Goal: Task Accomplishment & Management: Manage account settings

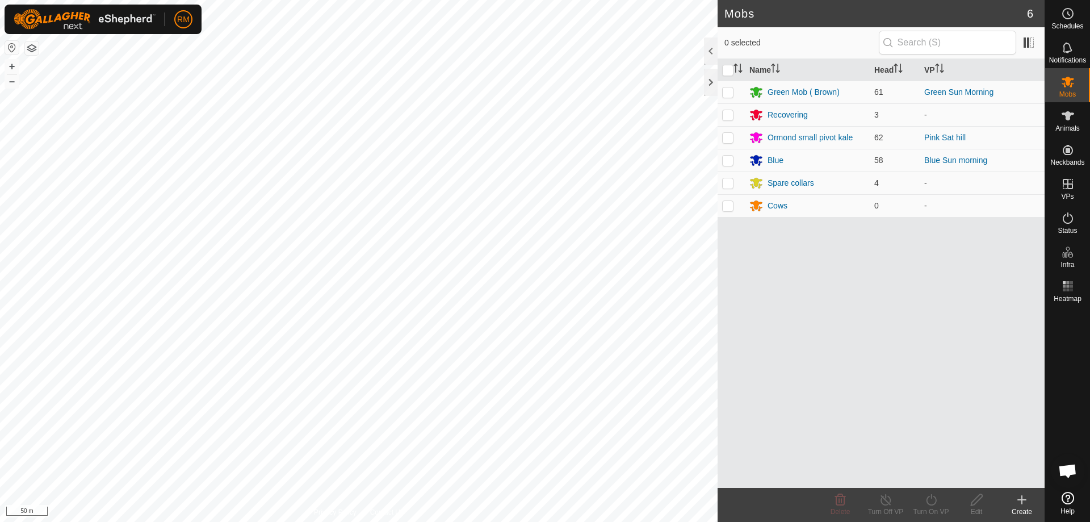
click at [727, 270] on div "Mobs 6 0 selected Name Head VP Green Mob ( Brown) 61 Green Sun Morning Recoveri…" at bounding box center [522, 261] width 1045 height 522
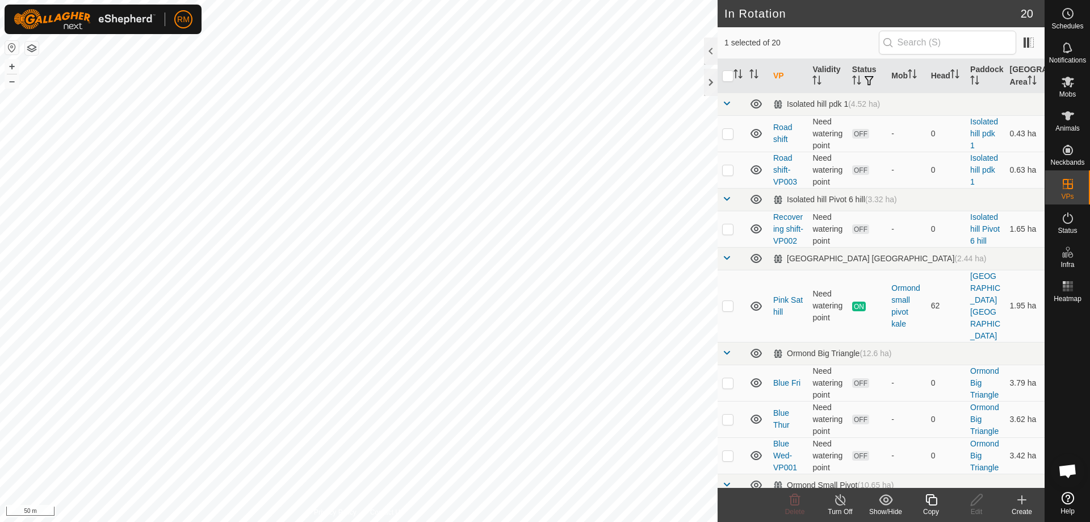
click at [930, 498] on icon at bounding box center [931, 500] width 14 height 14
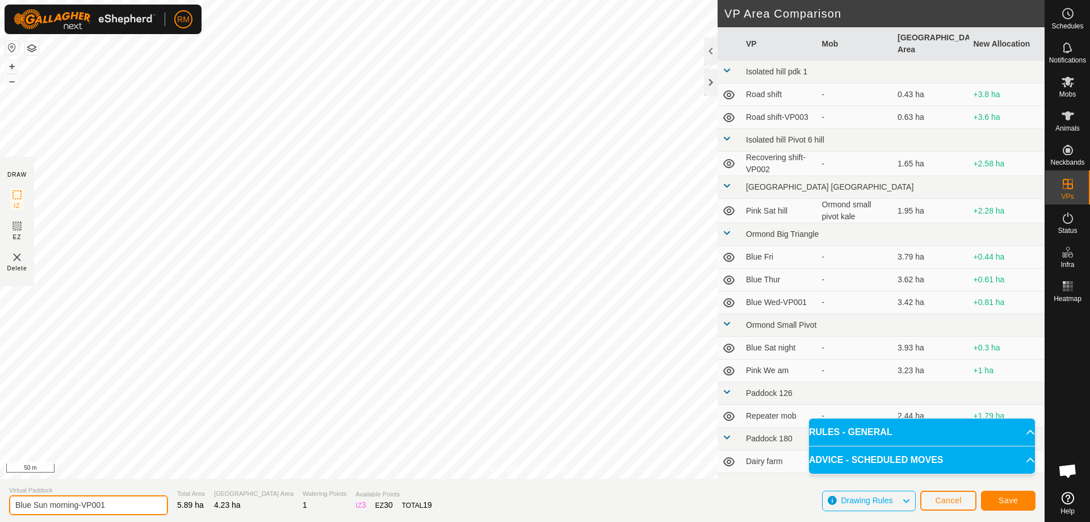
click at [116, 505] on input "Blue Sun morning-VP001" at bounding box center [88, 505] width 159 height 20
type input "Blue Mon"
click at [1013, 502] on span "Save" at bounding box center [1008, 500] width 19 height 9
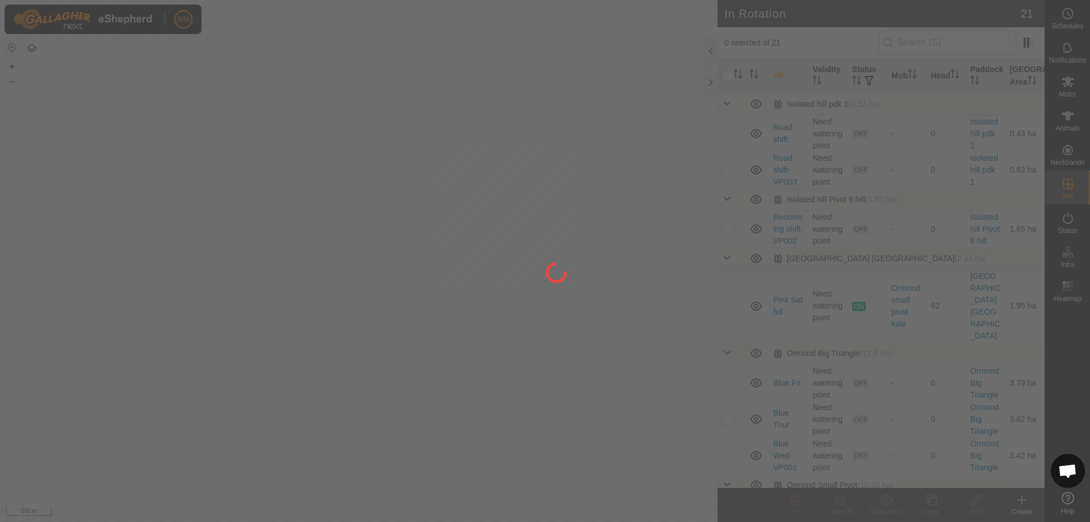
click at [477, 229] on div at bounding box center [545, 261] width 1090 height 522
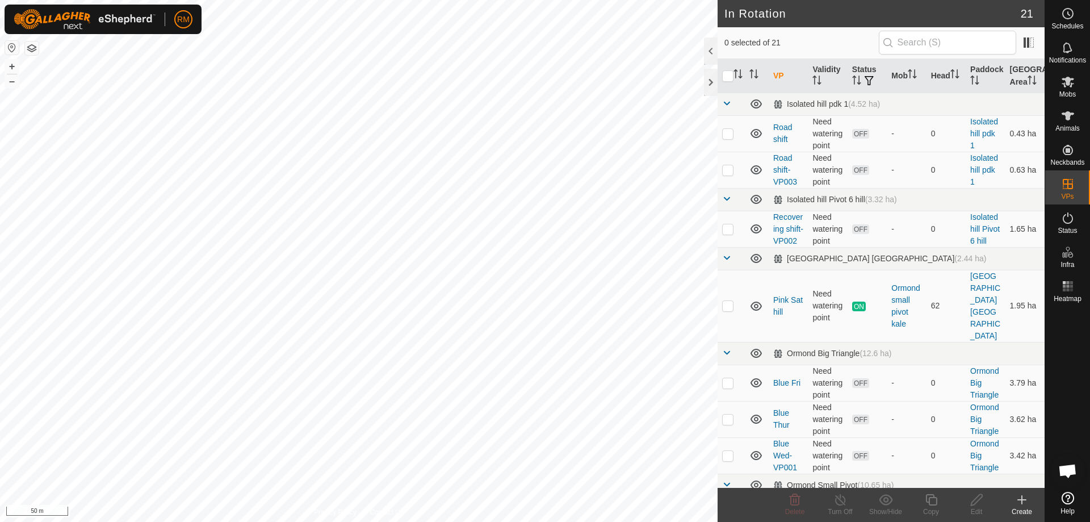
checkbox input "true"
click at [931, 498] on icon at bounding box center [931, 500] width 14 height 14
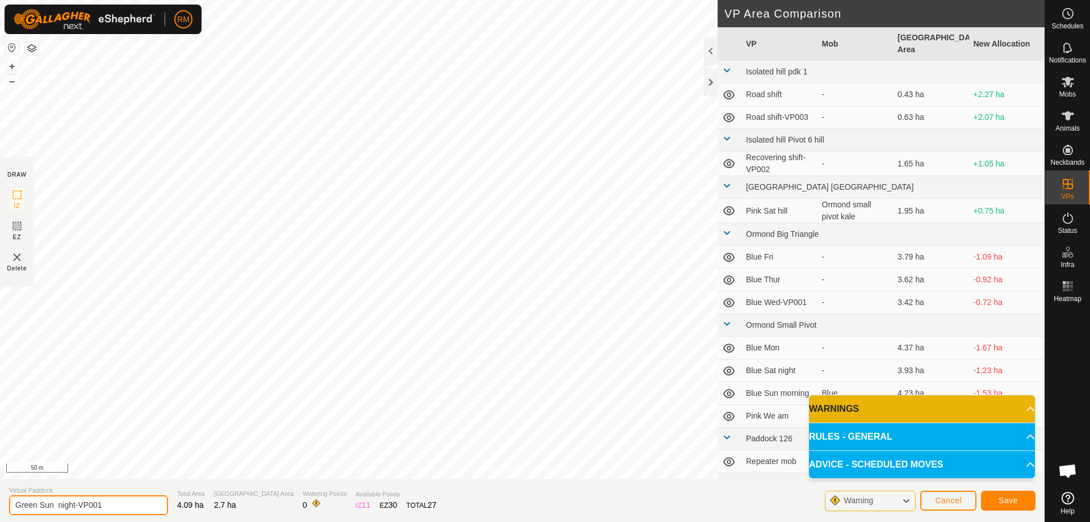
click at [111, 505] on input "Green Sun night-VP001" at bounding box center [88, 505] width 159 height 20
type input "Green Mon"
click at [1008, 499] on span "Save" at bounding box center [1008, 500] width 19 height 9
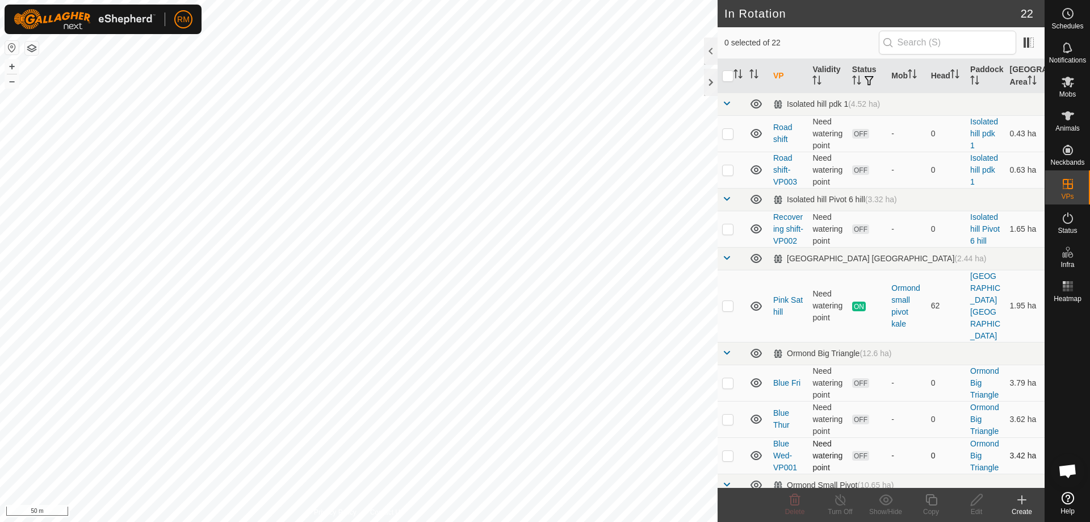
checkbox input "true"
click at [1070, 85] on icon at bounding box center [1068, 82] width 12 height 11
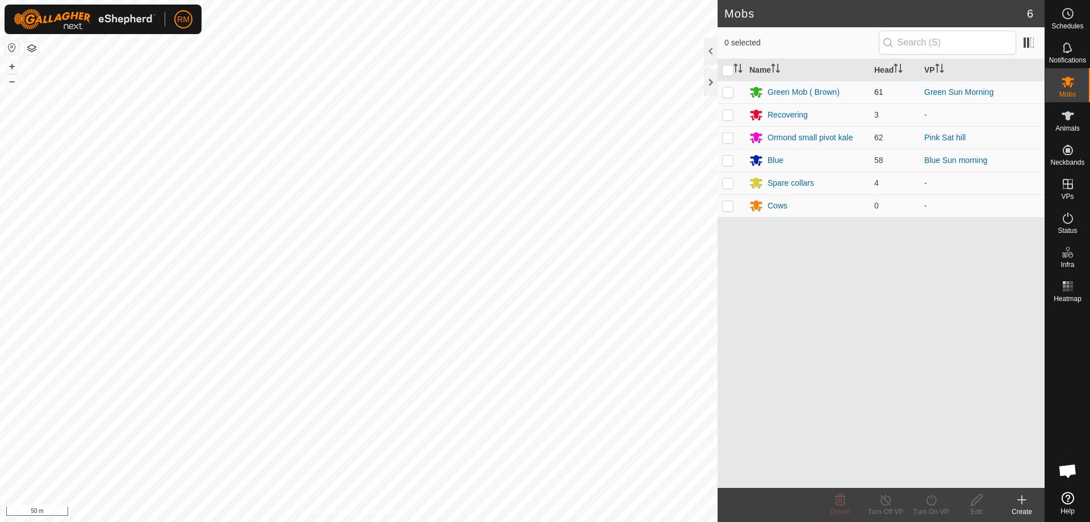
click at [727, 91] on p-checkbox at bounding box center [727, 91] width 11 height 9
checkbox input "true"
click at [932, 502] on icon at bounding box center [931, 500] width 14 height 14
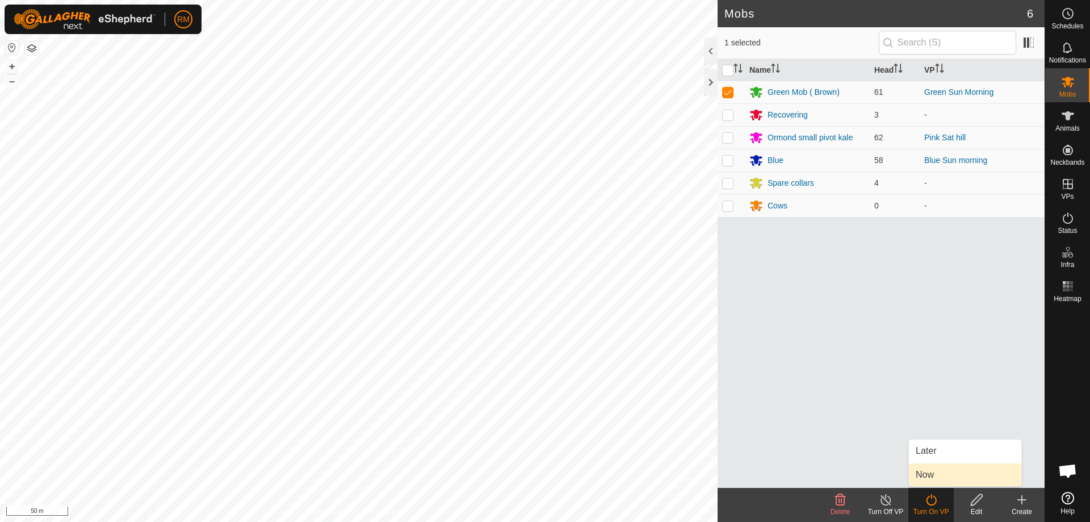
click at [932, 473] on link "Now" at bounding box center [965, 474] width 112 height 23
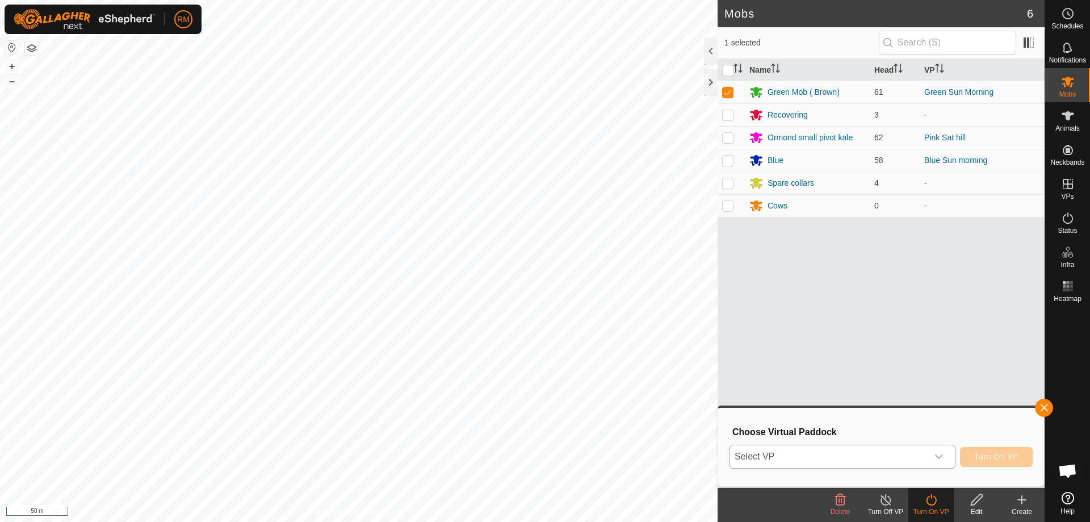
click at [939, 455] on icon "dropdown trigger" at bounding box center [938, 456] width 9 height 9
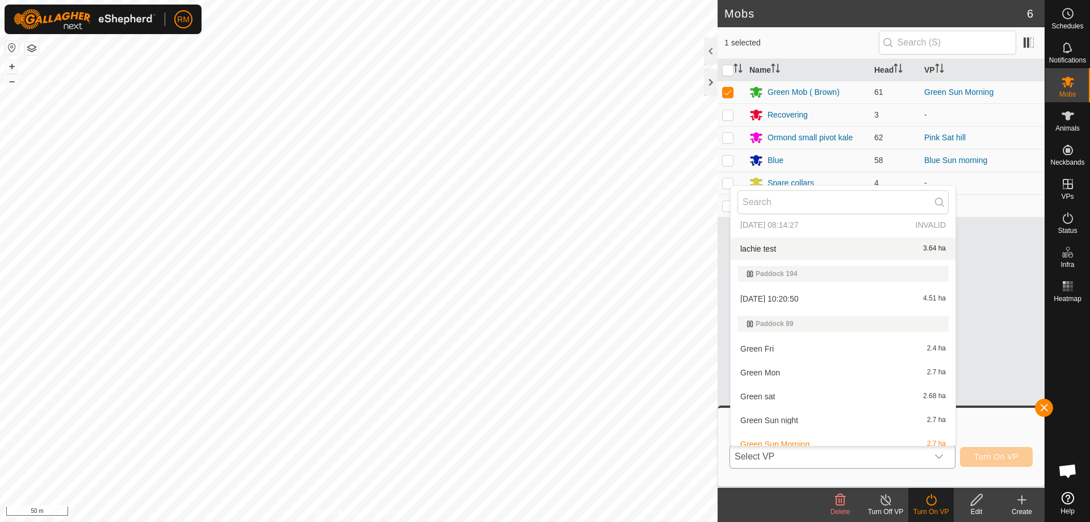
scroll to position [557, 0]
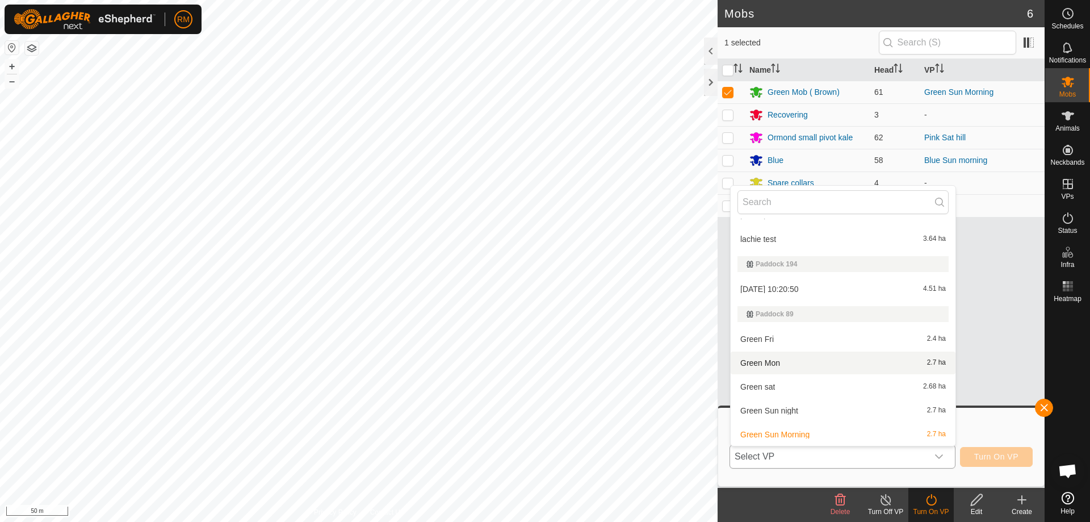
click at [775, 363] on li "Green Mon 2.7 ha" at bounding box center [843, 362] width 225 height 23
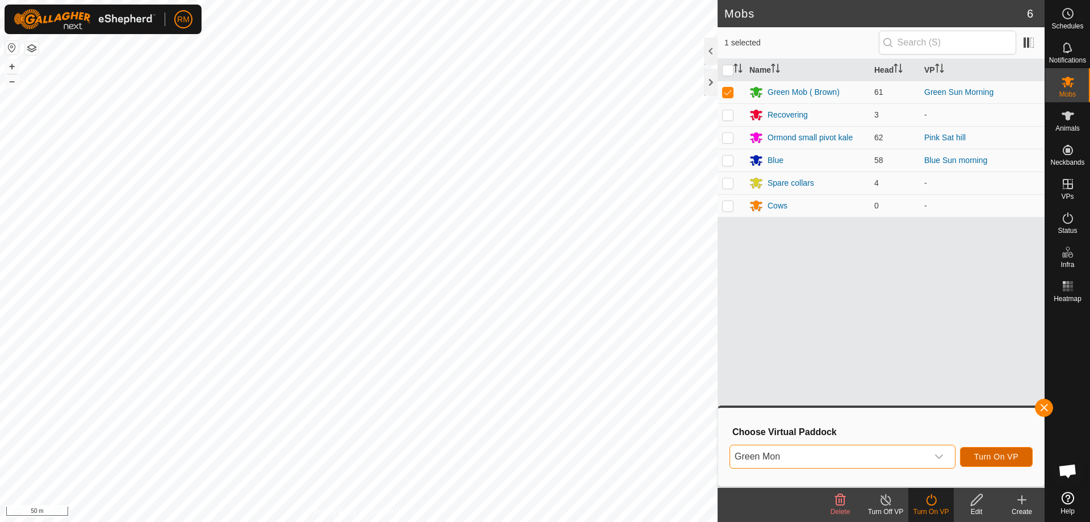
click at [992, 457] on span "Turn On VP" at bounding box center [996, 456] width 44 height 9
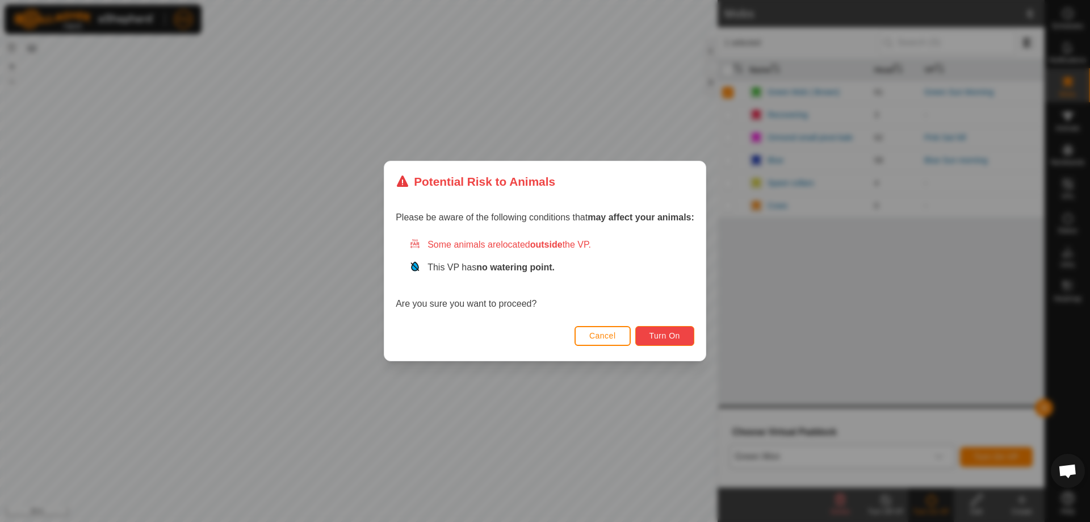
click at [668, 335] on span "Turn On" at bounding box center [664, 335] width 31 height 9
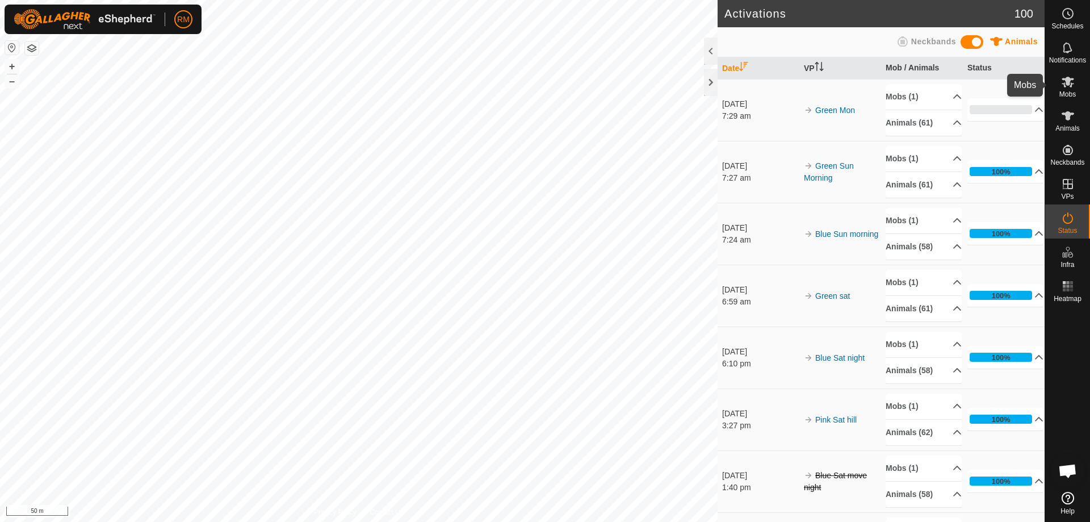
click at [1069, 83] on icon at bounding box center [1068, 82] width 12 height 11
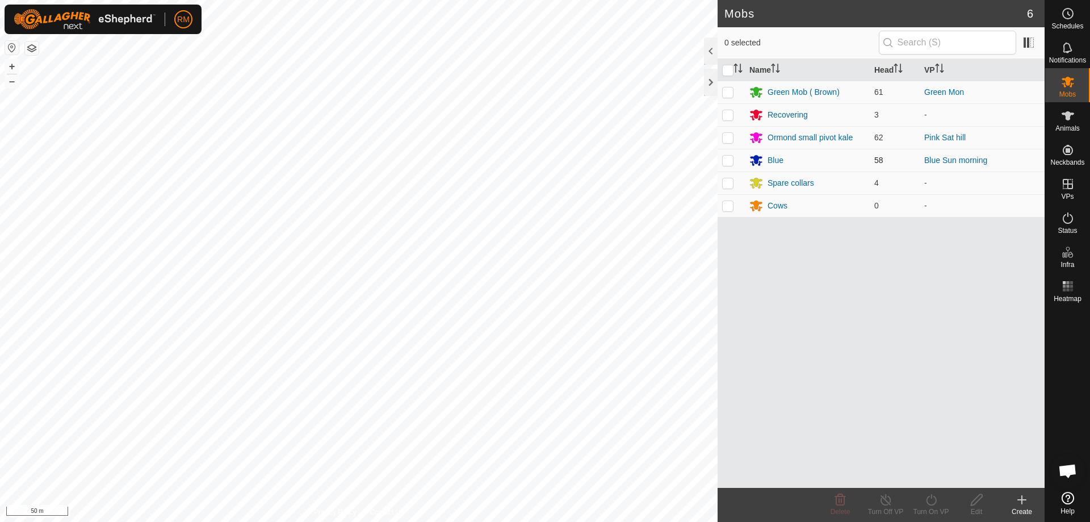
click at [729, 163] on p-checkbox at bounding box center [727, 160] width 11 height 9
checkbox input "true"
click at [933, 502] on icon at bounding box center [931, 500] width 14 height 14
click at [930, 498] on icon at bounding box center [931, 500] width 14 height 14
click at [930, 499] on icon at bounding box center [931, 500] width 14 height 14
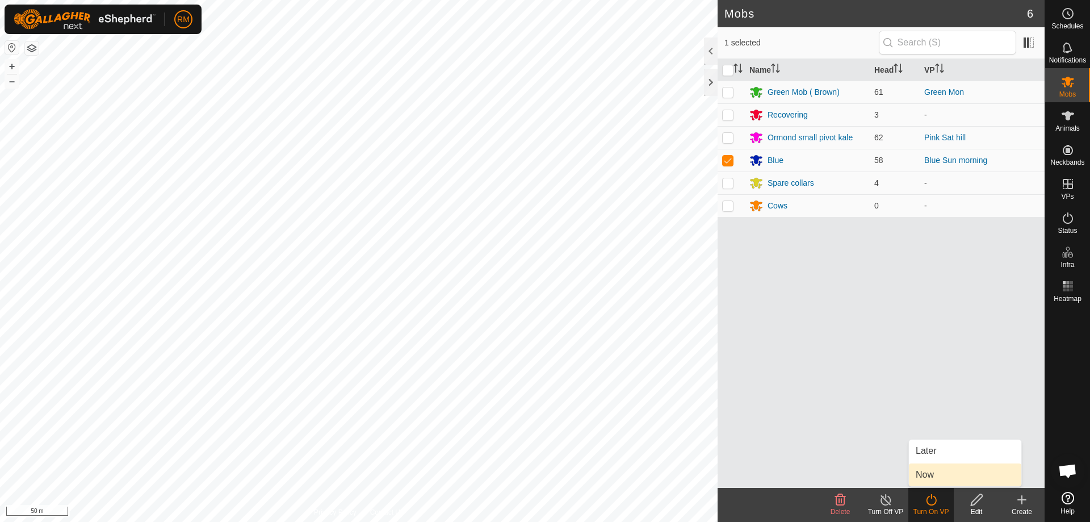
click at [930, 472] on link "Now" at bounding box center [965, 474] width 112 height 23
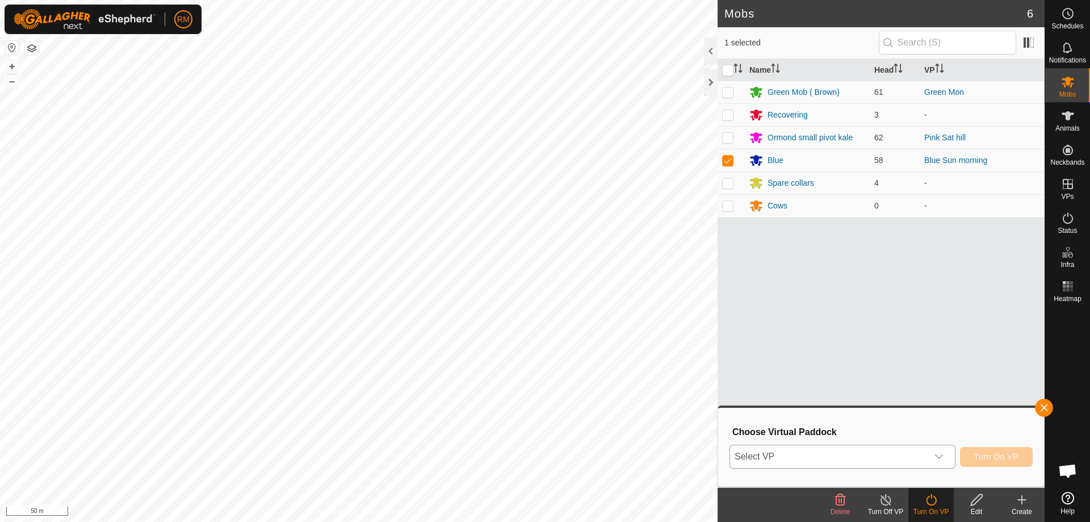
click at [940, 456] on icon "dropdown trigger" at bounding box center [938, 456] width 9 height 9
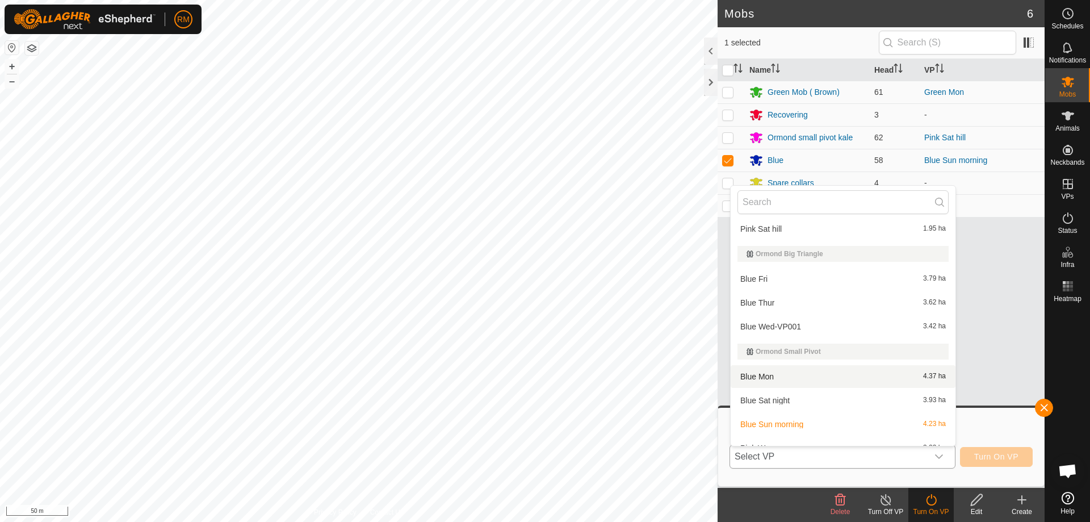
scroll to position [152, 0]
click at [763, 374] on li "Blue Mon 4.37 ha" at bounding box center [843, 375] width 225 height 23
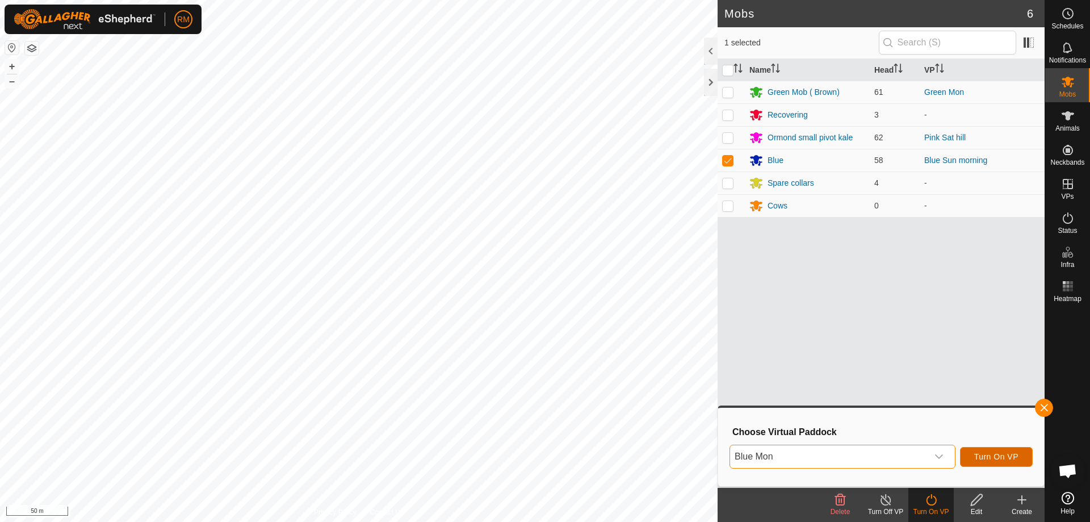
click at [1003, 455] on span "Turn On VP" at bounding box center [996, 456] width 44 height 9
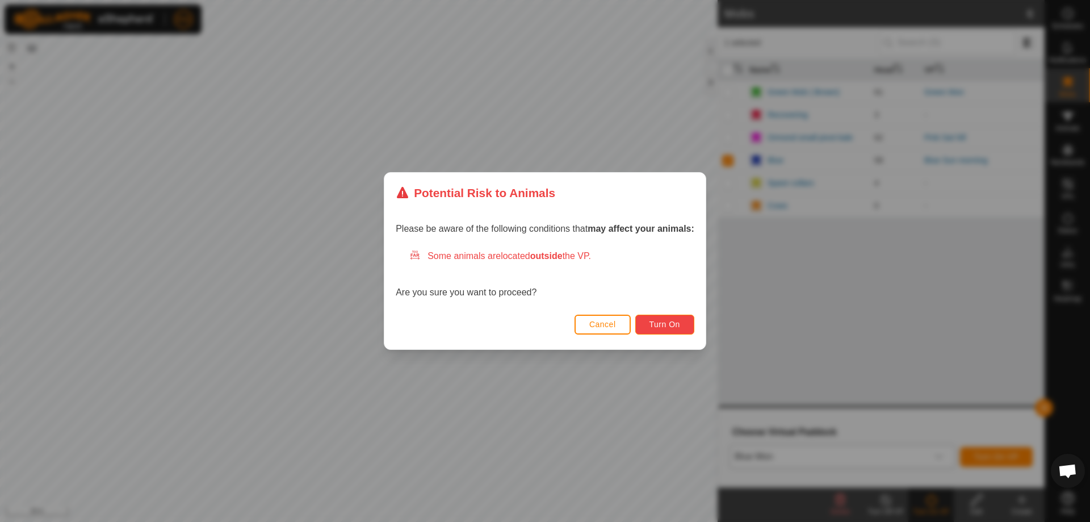
click at [671, 325] on span "Turn On" at bounding box center [664, 324] width 31 height 9
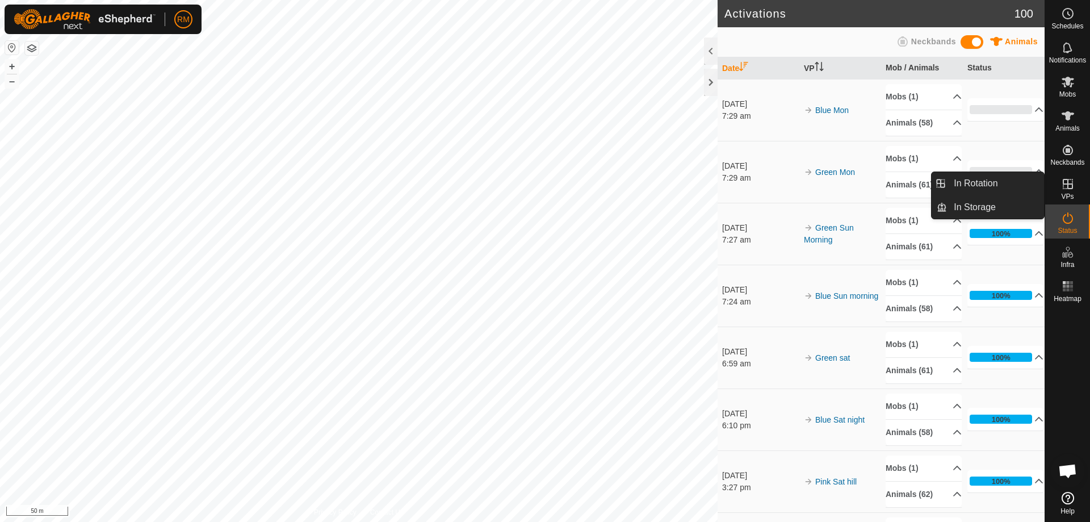
click at [1072, 184] on icon at bounding box center [1068, 184] width 10 height 10
click at [1063, 184] on icon at bounding box center [1068, 184] width 10 height 10
click at [1009, 183] on link "In Rotation" at bounding box center [995, 183] width 97 height 23
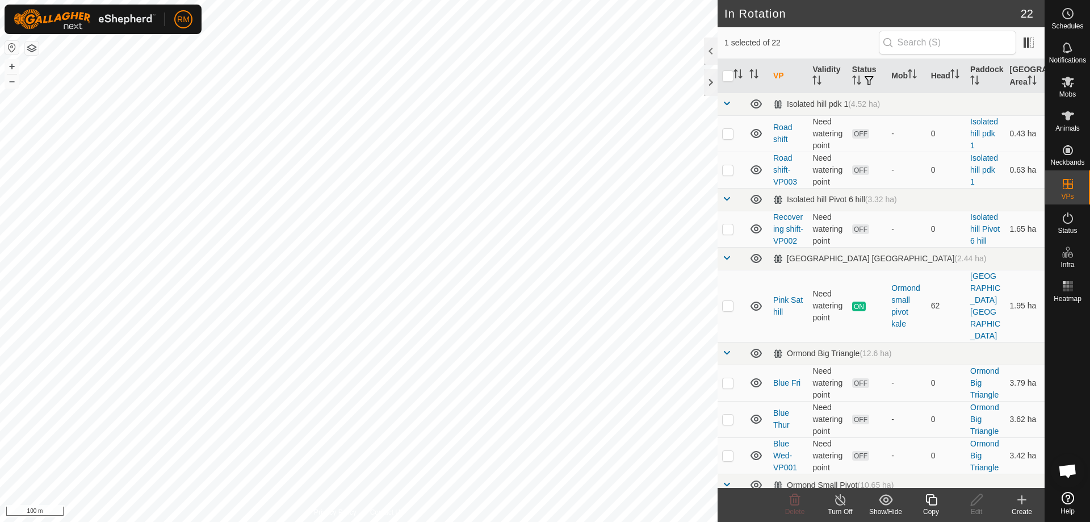
checkbox input "false"
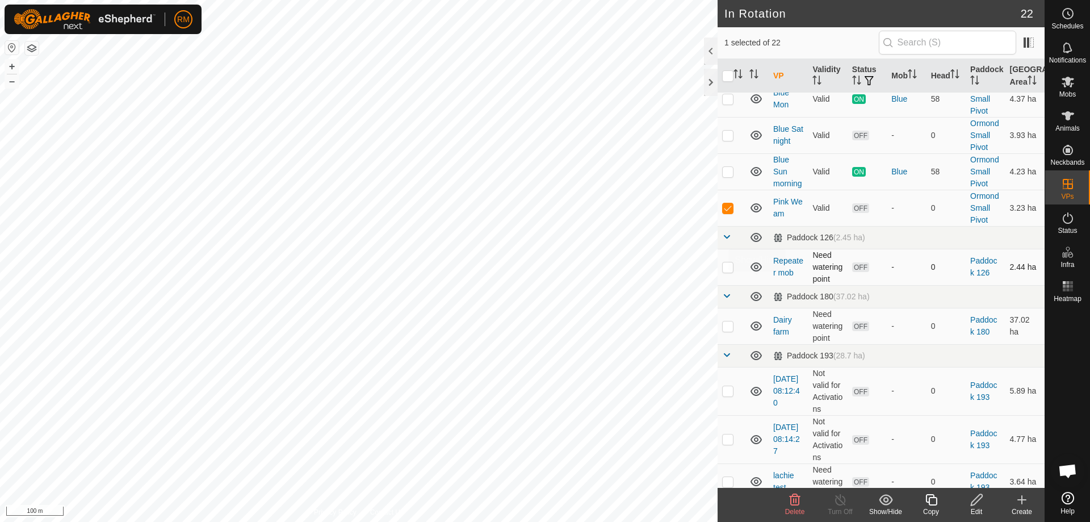
scroll to position [416, 0]
click at [792, 502] on icon at bounding box center [795, 500] width 14 height 14
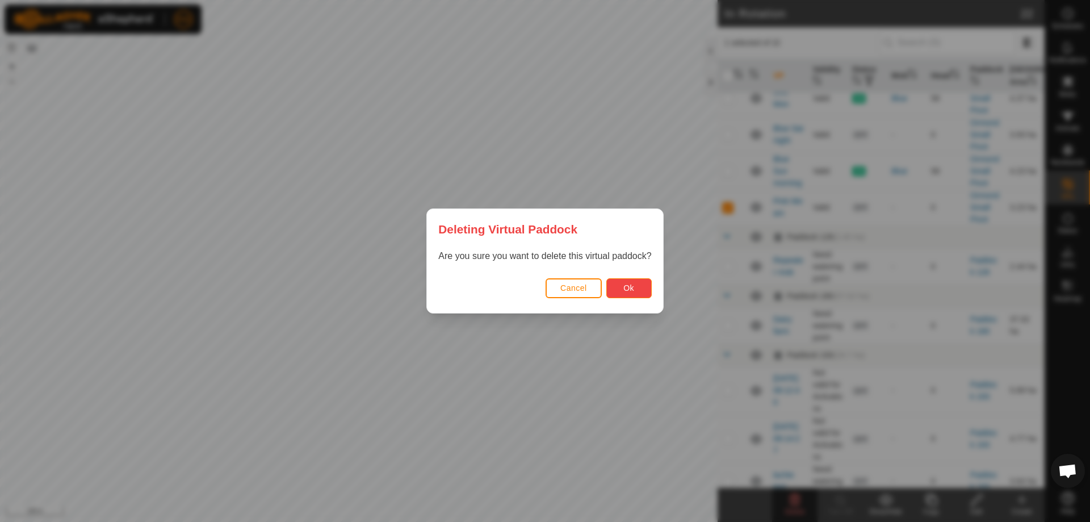
click at [635, 286] on button "Ok" at bounding box center [628, 288] width 45 height 20
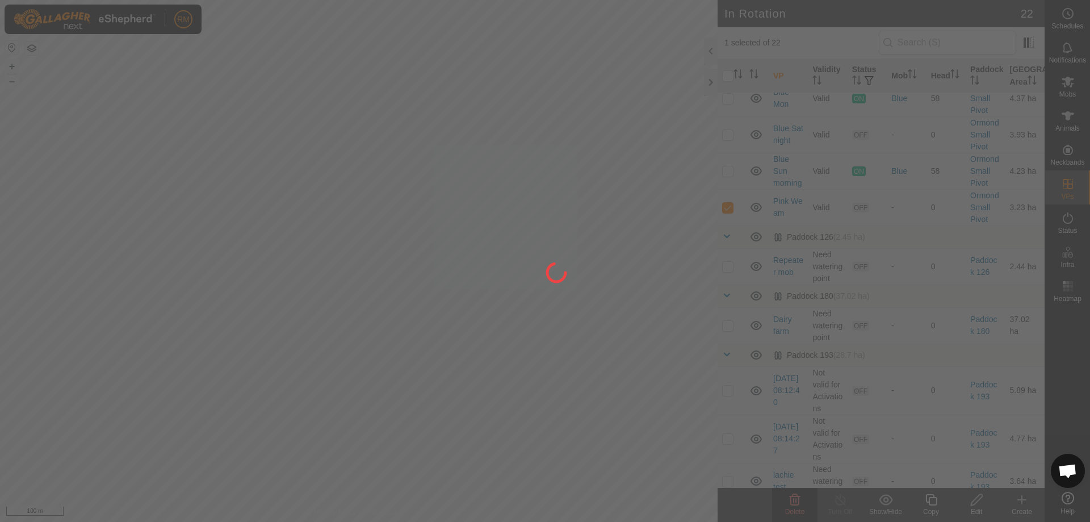
checkbox input "false"
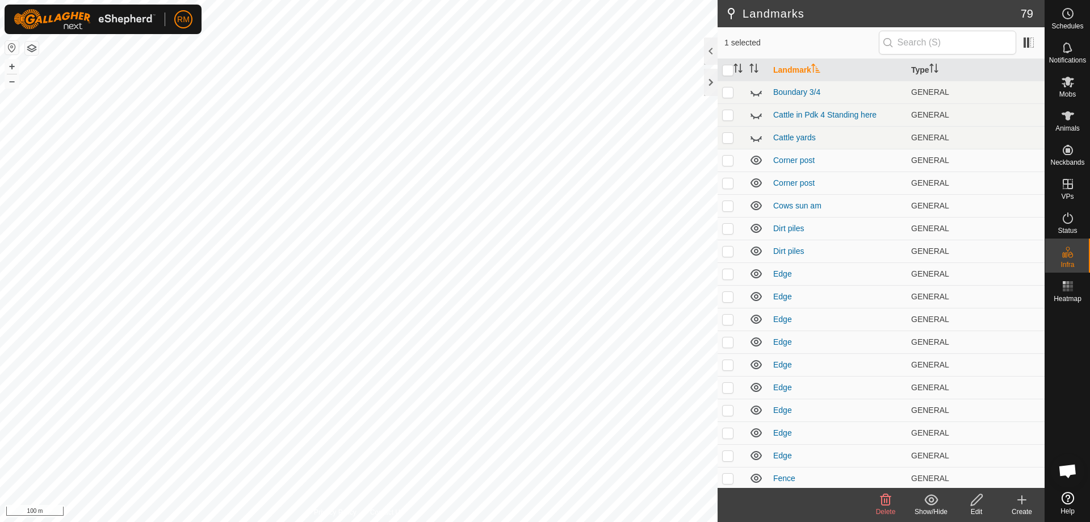
checkbox input "false"
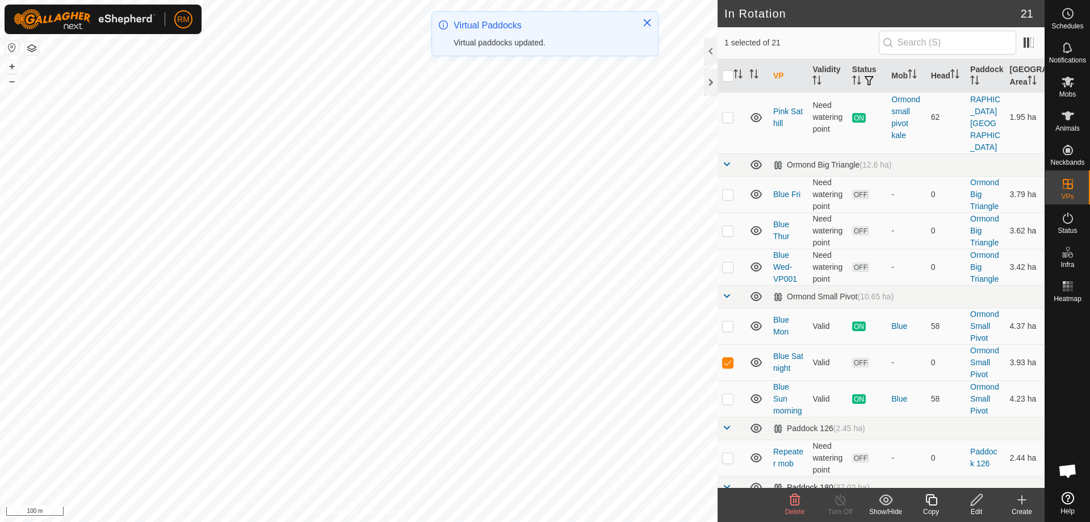
scroll to position [189, 0]
click at [799, 499] on icon at bounding box center [795, 499] width 11 height 11
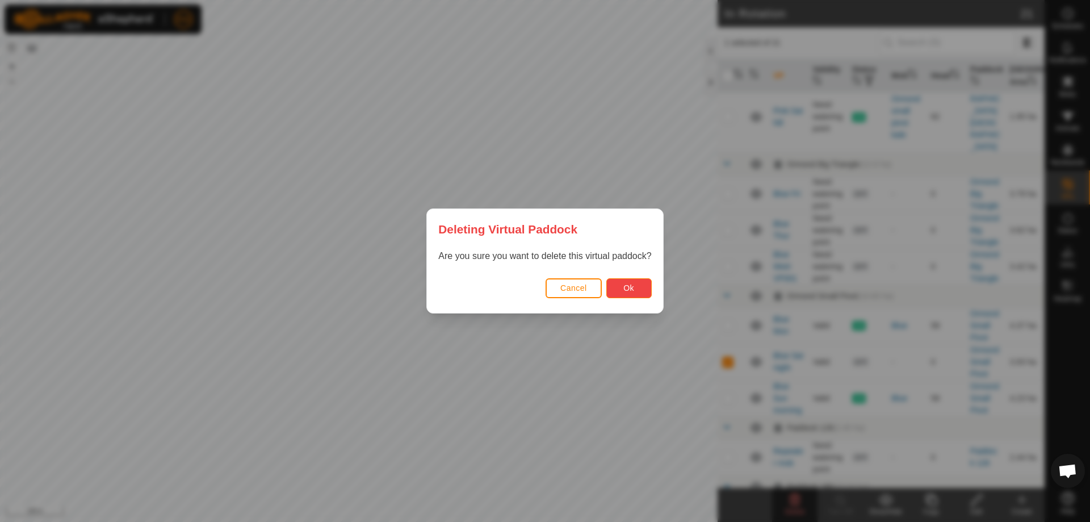
click at [624, 282] on button "Ok" at bounding box center [628, 288] width 45 height 20
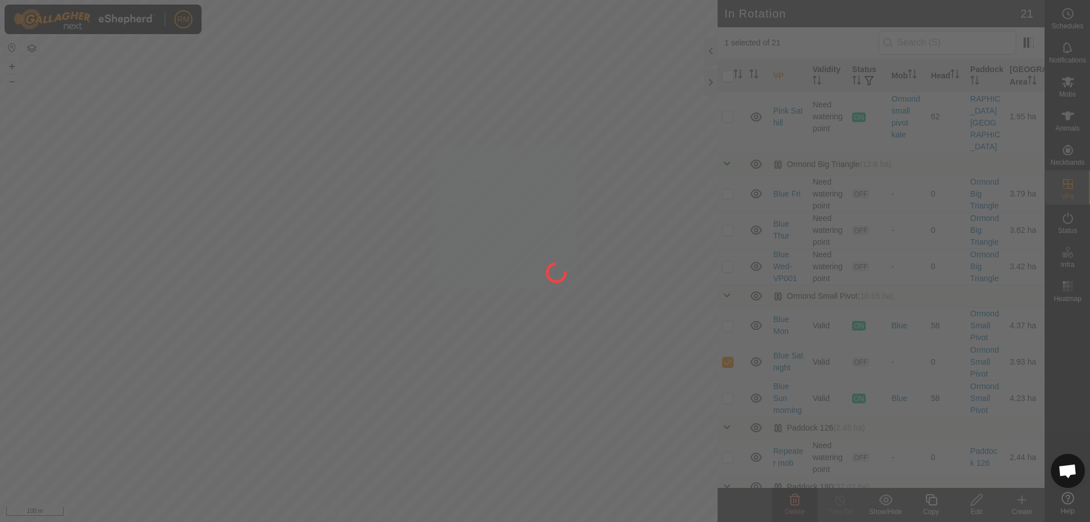
checkbox input "false"
click at [530, 204] on div at bounding box center [545, 261] width 1090 height 522
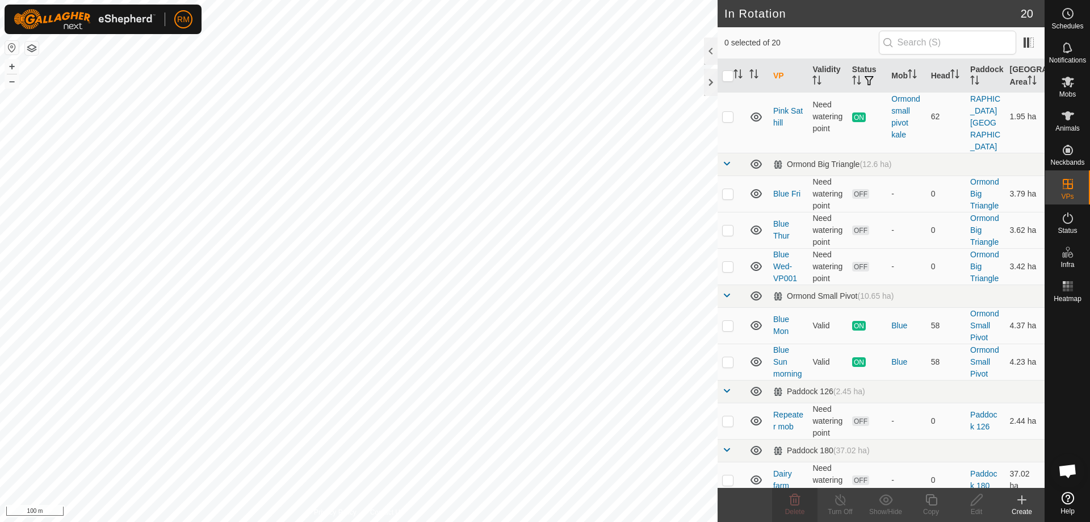
checkbox input "true"
checkbox input "false"
checkbox input "true"
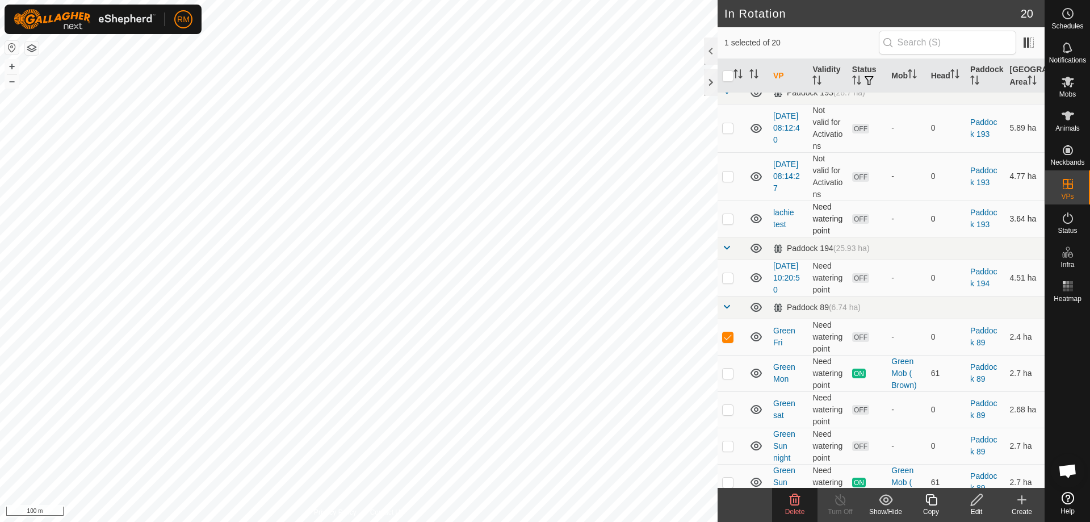
scroll to position [619, 0]
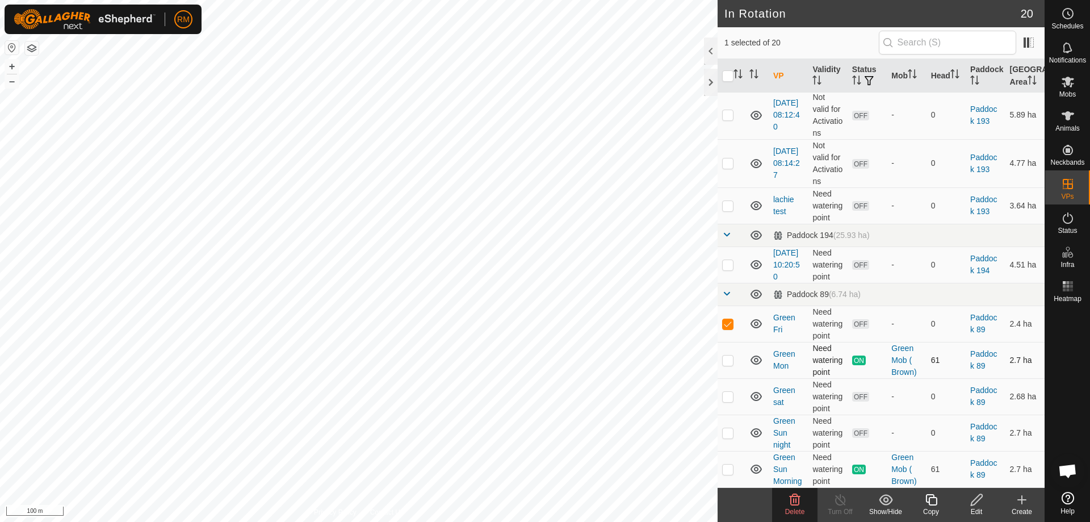
click at [727, 359] on p-checkbox at bounding box center [727, 359] width 11 height 9
checkbox input "false"
click at [727, 395] on p-checkbox at bounding box center [727, 396] width 11 height 9
checkbox input "true"
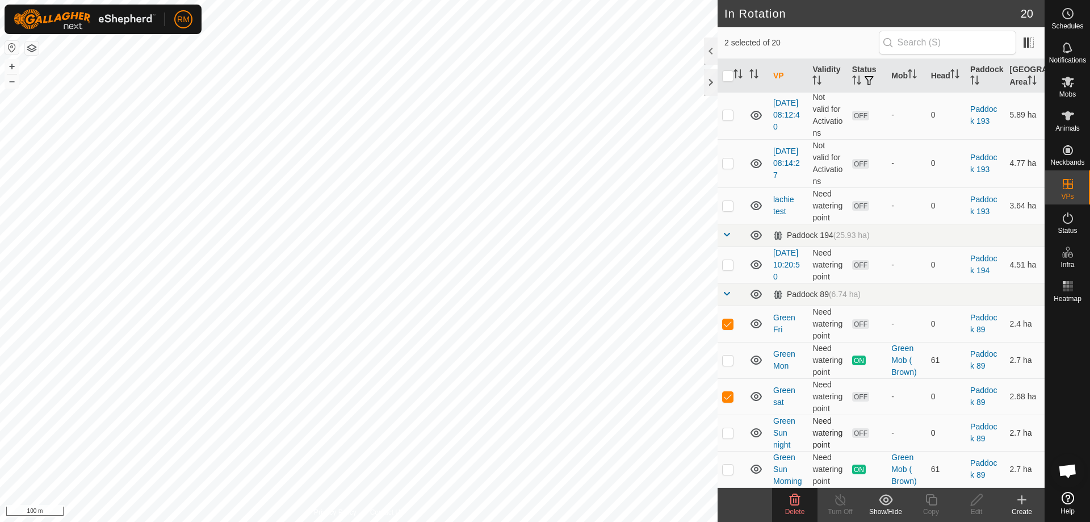
click at [728, 434] on p-checkbox at bounding box center [727, 432] width 11 height 9
checkbox input "true"
click at [792, 501] on icon at bounding box center [795, 500] width 14 height 14
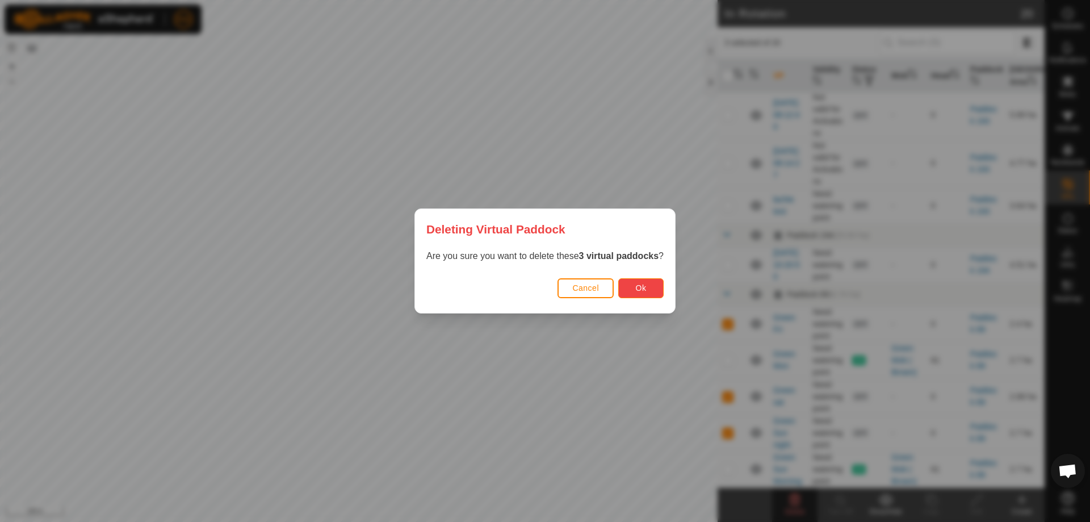
click at [652, 291] on button "Ok" at bounding box center [640, 288] width 45 height 20
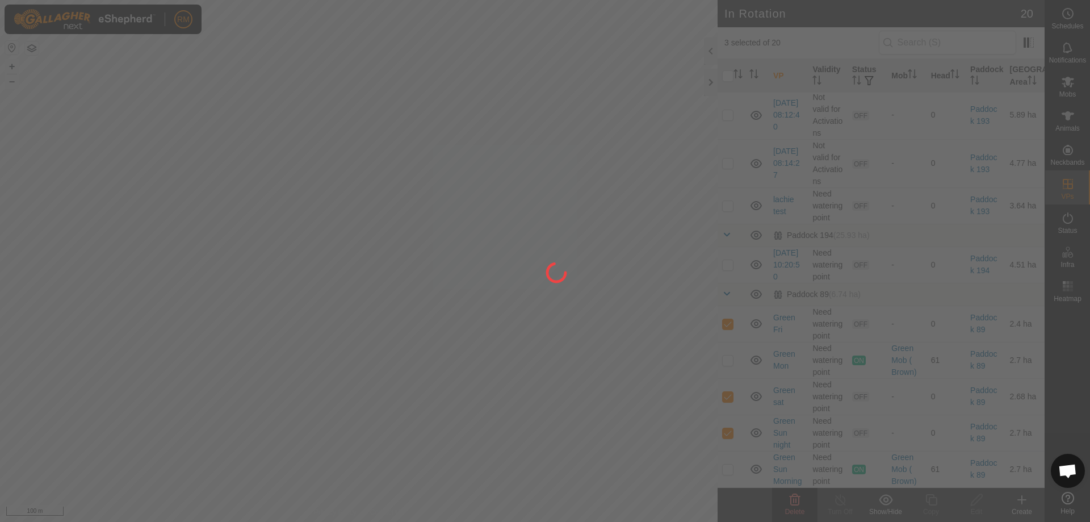
checkbox input "false"
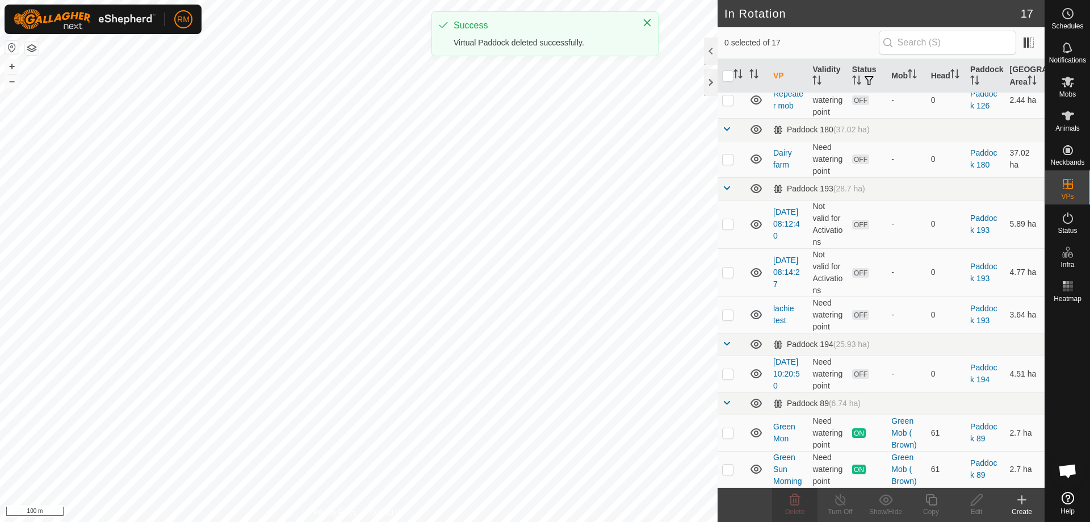
scroll to position [0, 0]
